Goal: Information Seeking & Learning: Learn about a topic

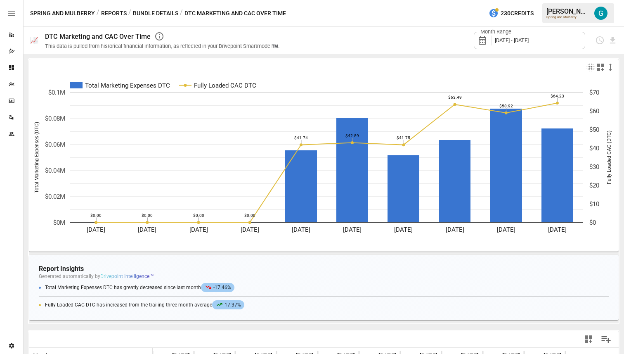
click at [157, 14] on button "Bundle Details" at bounding box center [155, 13] width 45 height 10
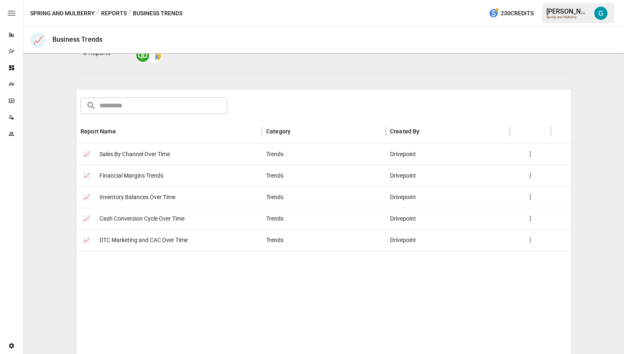
scroll to position [95, 0]
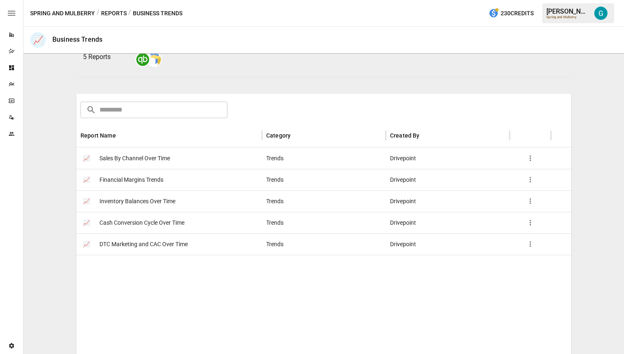
click at [110, 11] on button "Reports" at bounding box center [114, 13] width 26 height 10
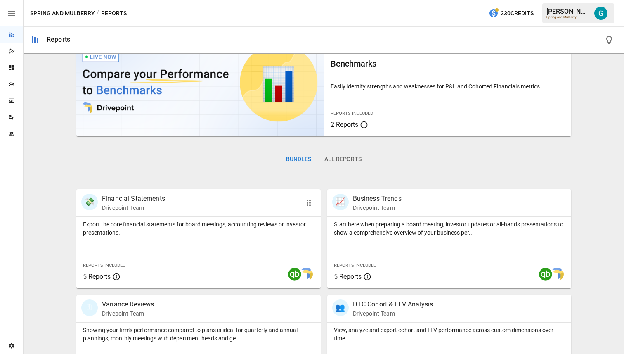
scroll to position [38, 0]
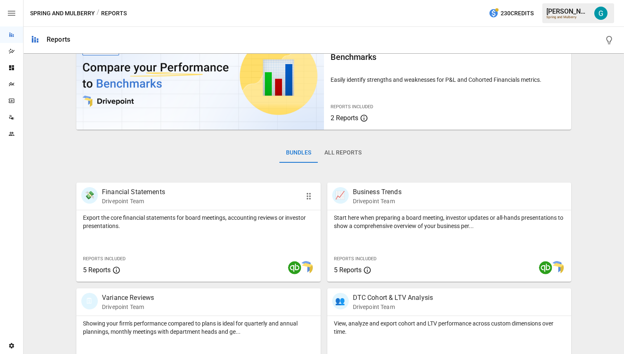
click at [156, 232] on div "Export the core financial statements for board meetings, accounting reviews or …" at bounding box center [198, 245] width 244 height 71
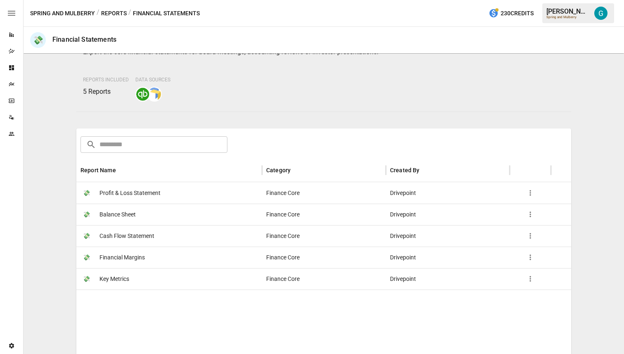
scroll to position [82, 0]
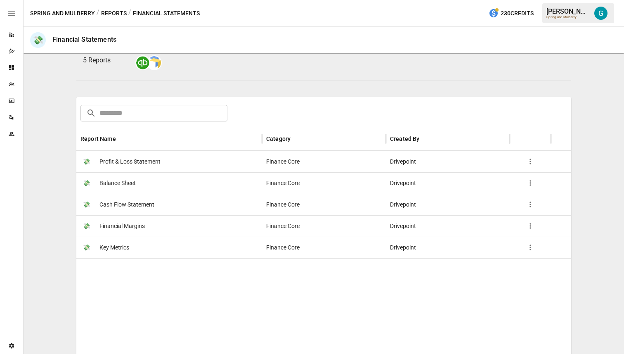
click at [143, 164] on span "Profit & Loss Statement" at bounding box center [129, 161] width 61 height 21
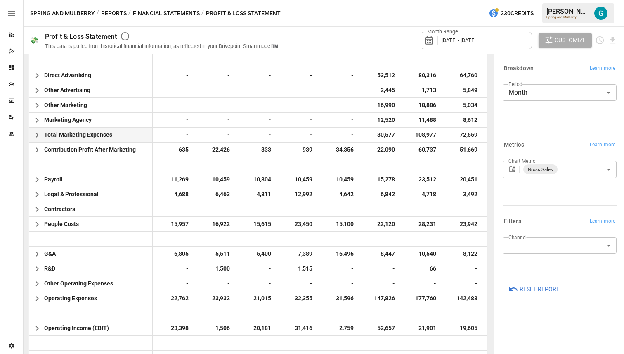
scroll to position [460, 0]
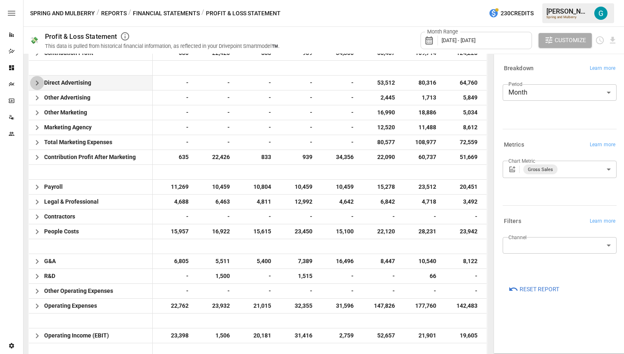
click at [36, 83] on icon "button" at bounding box center [37, 83] width 10 height 10
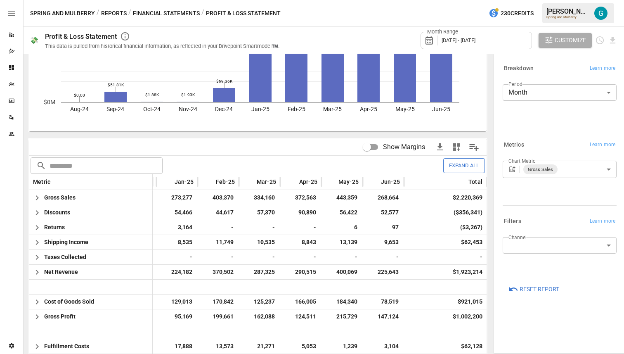
scroll to position [0, 0]
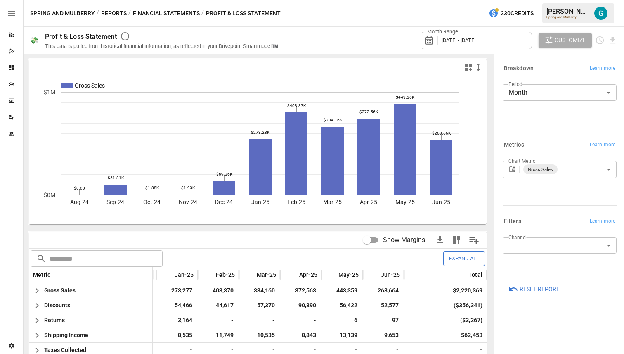
click at [148, 14] on button "Financial Statements" at bounding box center [166, 13] width 67 height 10
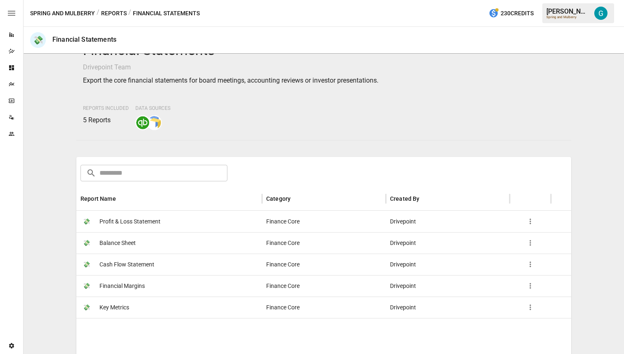
scroll to position [24, 0]
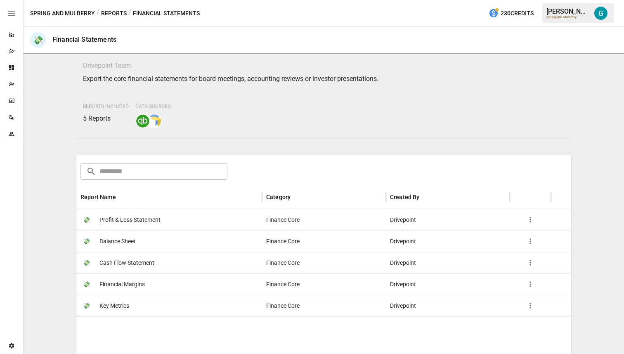
click at [120, 303] on span "Key Metrics" at bounding box center [114, 305] width 30 height 21
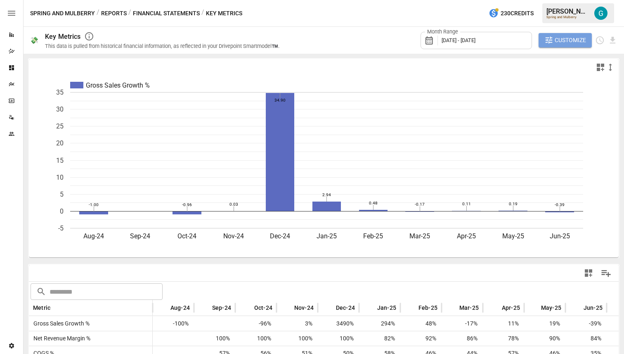
click at [559, 39] on span "Customize" at bounding box center [570, 40] width 31 height 10
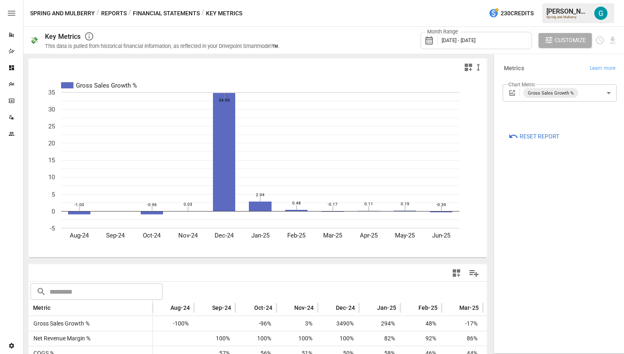
click at [583, 0] on body "Reports Dazzler Studio Dashboards Plans SmartModel ™ Data Sources Team Settings…" at bounding box center [312, 0] width 624 height 0
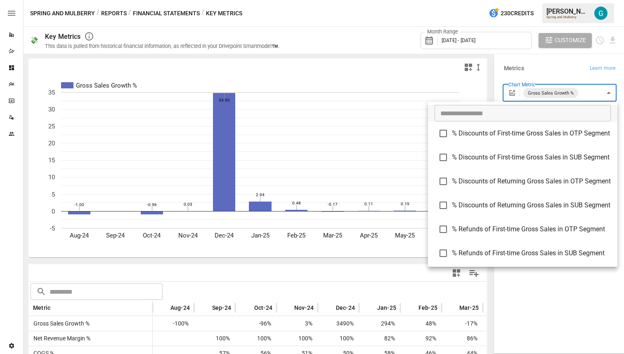
scroll to position [955, 0]
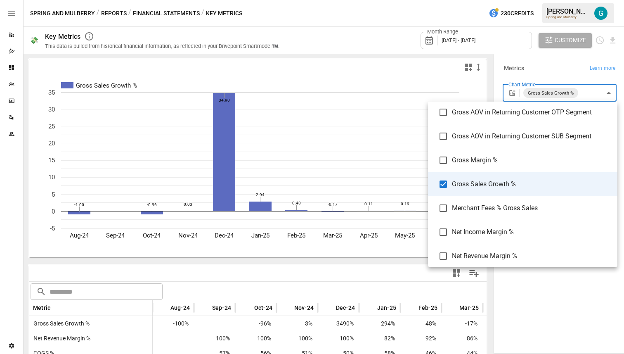
click at [523, 187] on span "Gross Sales Growth %" at bounding box center [531, 184] width 159 height 10
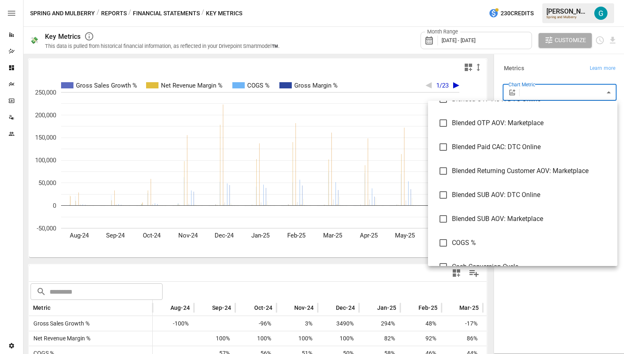
scroll to position [444, 0]
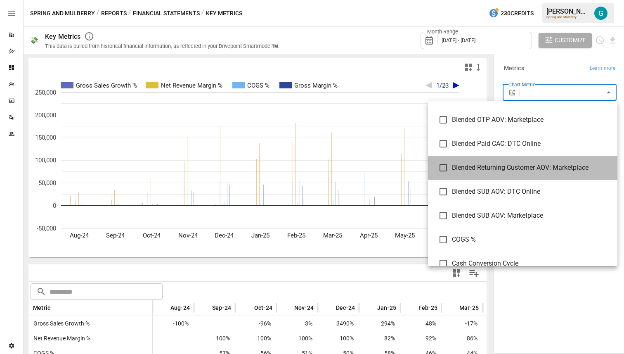
click at [523, 157] on li "Blended Returning Customer AOV: Marketplace" at bounding box center [522, 168] width 189 height 24
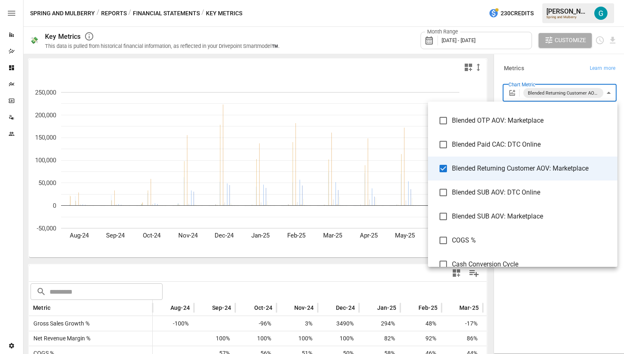
click at [526, 144] on span "Blended Paid CAC: DTC Online" at bounding box center [531, 145] width 159 height 10
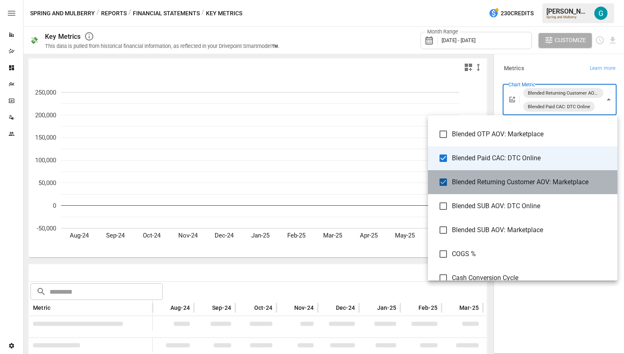
click at [525, 177] on span "Blended Returning Customer AOV: Marketplace" at bounding box center [531, 182] width 159 height 10
type input "**********"
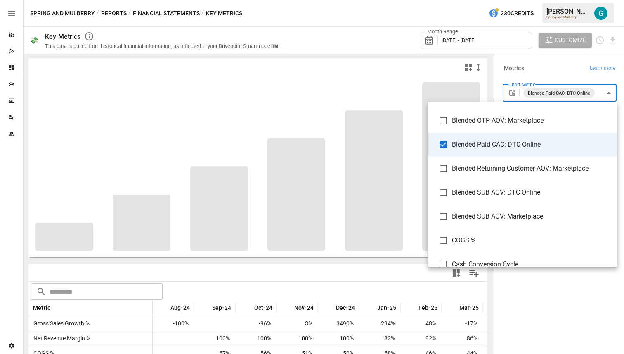
click at [557, 328] on div at bounding box center [312, 177] width 624 height 354
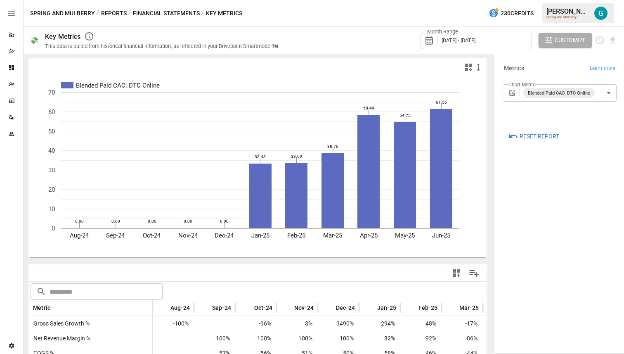
click at [153, 11] on button "Financial Statements" at bounding box center [166, 13] width 67 height 10
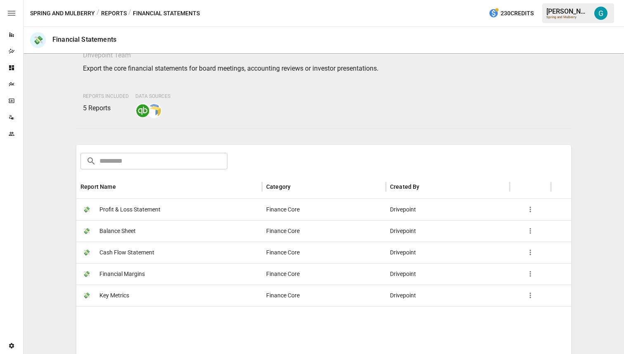
scroll to position [62, 0]
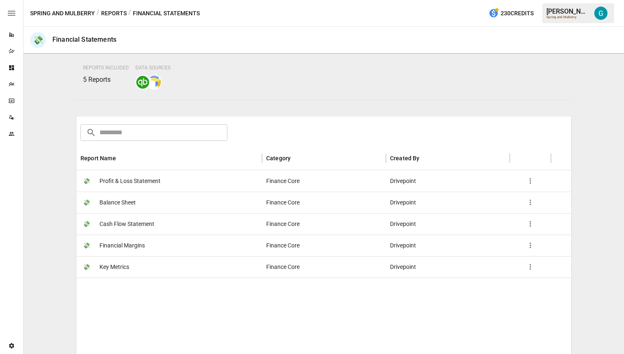
click at [126, 265] on span "Key Metrics" at bounding box center [114, 266] width 30 height 21
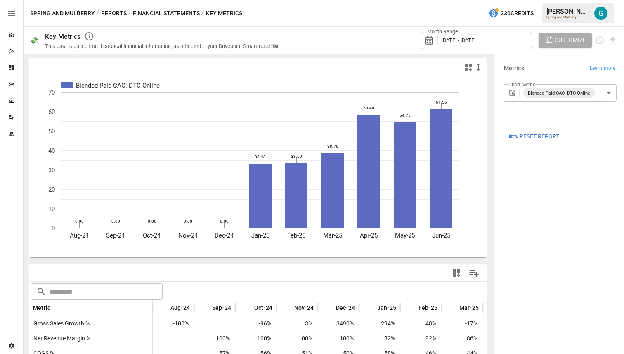
click at [179, 13] on button "Financial Statements" at bounding box center [166, 13] width 67 height 10
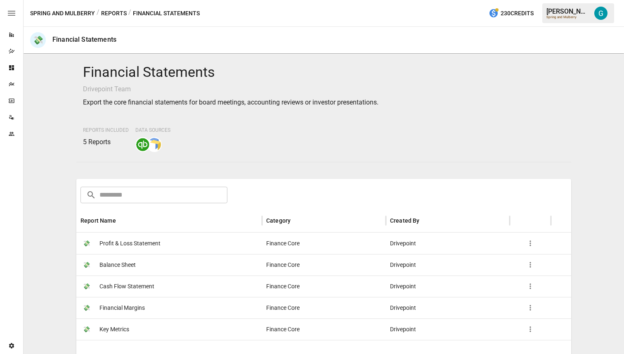
click at [116, 308] on span "Financial Margins" at bounding box center [121, 307] width 45 height 21
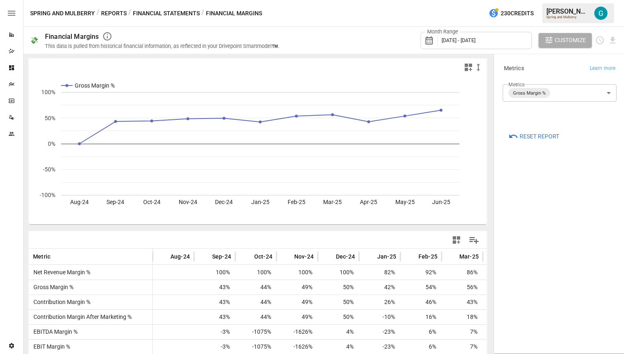
click at [166, 17] on button "Financial Statements" at bounding box center [166, 13] width 67 height 10
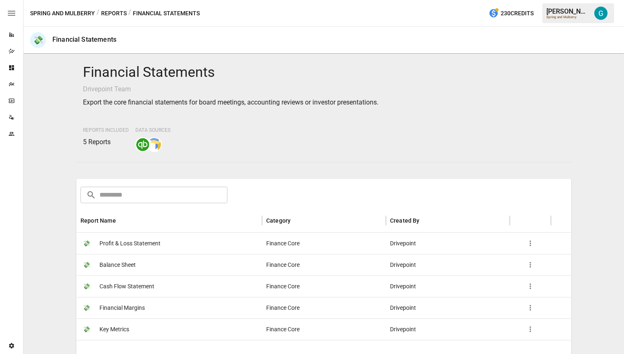
click at [150, 284] on span "Cash Flow Statement" at bounding box center [126, 286] width 55 height 21
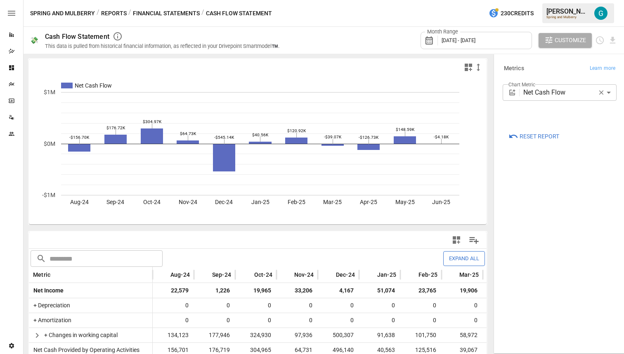
click at [168, 14] on button "Financial Statements" at bounding box center [166, 13] width 67 height 10
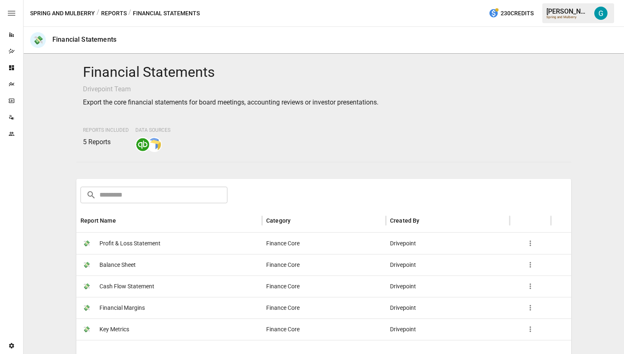
click at [120, 16] on button "Reports" at bounding box center [114, 13] width 26 height 10
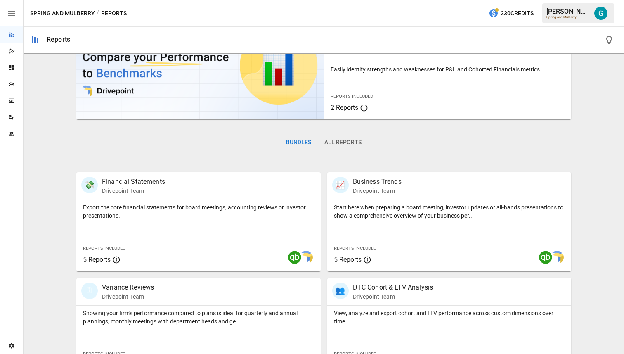
scroll to position [54, 0]
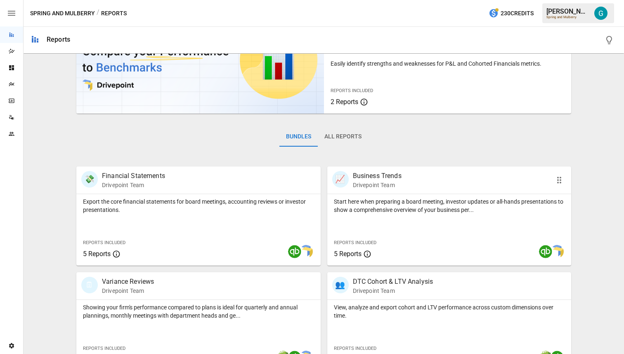
click at [408, 219] on div "Start here when preparing a board meeting, investor updates or all-hands presen…" at bounding box center [449, 229] width 244 height 71
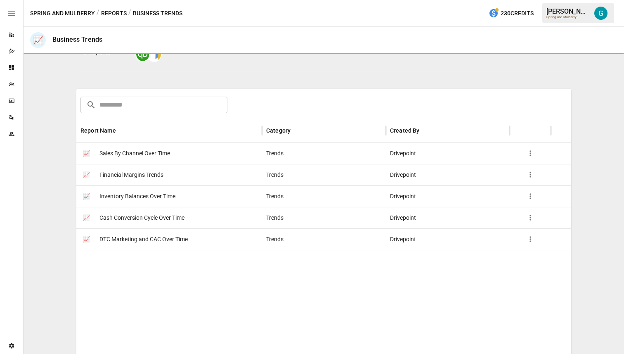
scroll to position [101, 0]
click at [175, 154] on div "📈 Sales By Channel Over Time" at bounding box center [169, 152] width 186 height 21
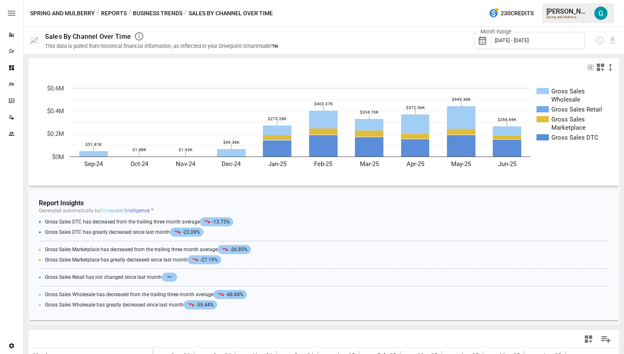
click at [168, 14] on button "Business Trends" at bounding box center [158, 13] width 50 height 10
